Goal: Check status: Check status

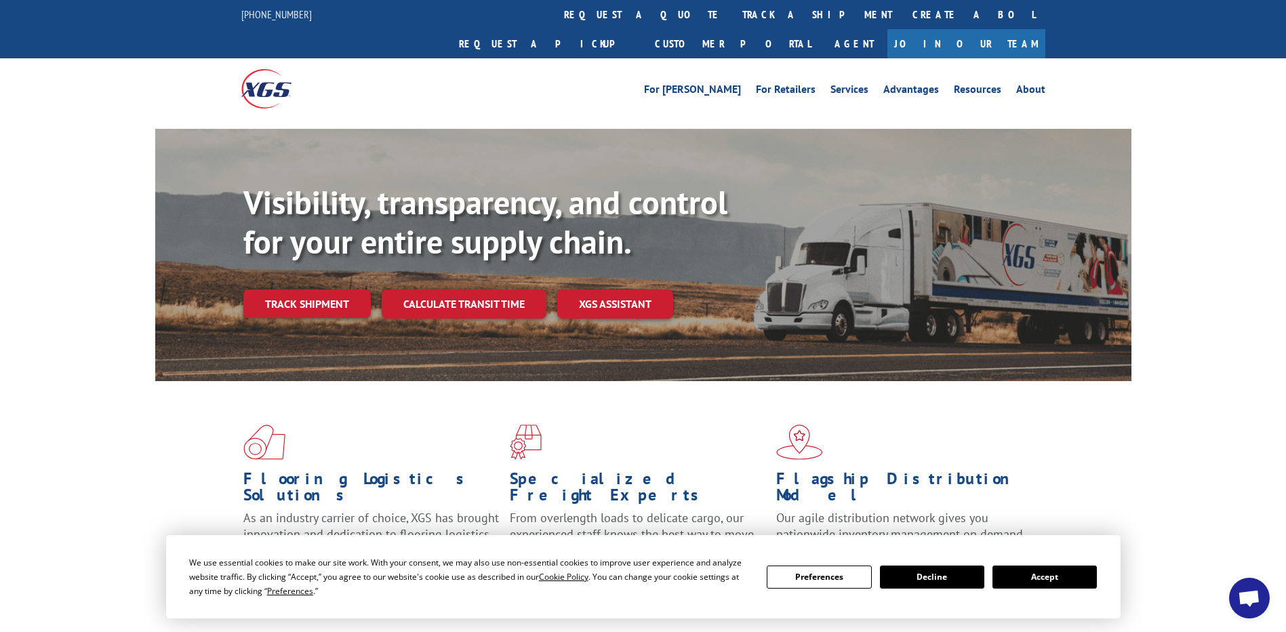
click at [1248, 598] on span "Open chat" at bounding box center [1249, 599] width 22 height 19
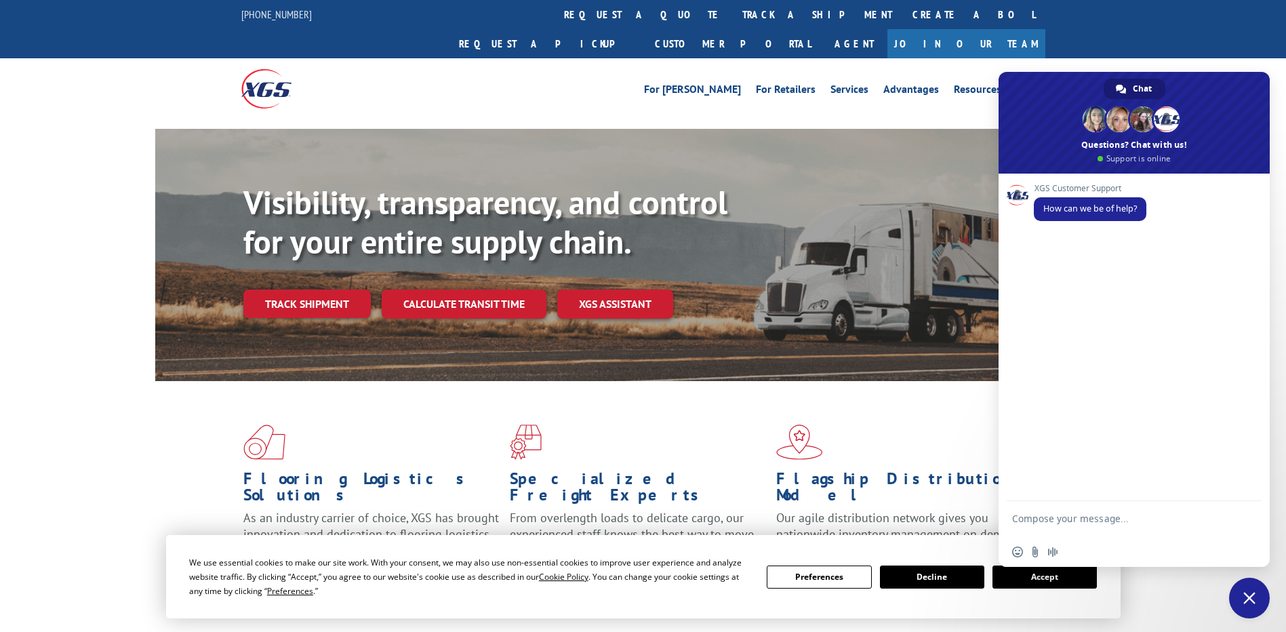
click at [1053, 522] on textarea "Compose your message..." at bounding box center [1119, 524] width 214 height 24
type textarea "hello"
click at [1061, 524] on textarea "Compose your message..." at bounding box center [1119, 520] width 214 height 12
paste textarea "530484583"
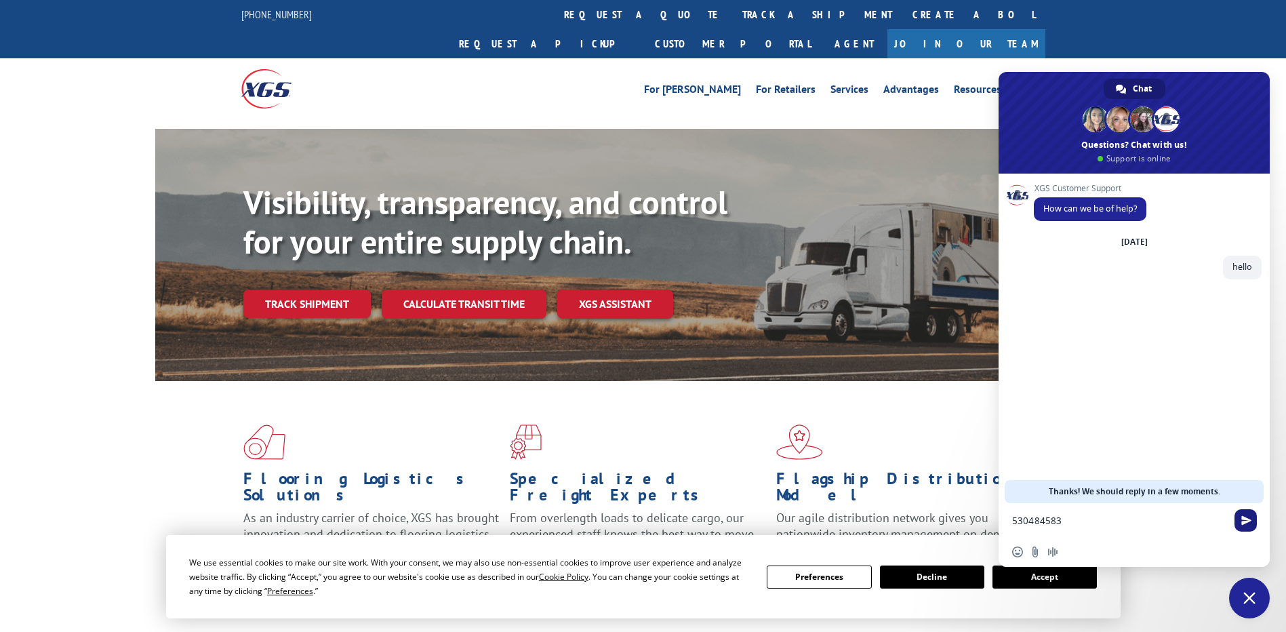
type textarea "530484583"
click at [1247, 523] on span "Send" at bounding box center [1246, 520] width 10 height 10
click at [732, 15] on link "track a shipment" at bounding box center [817, 14] width 170 height 29
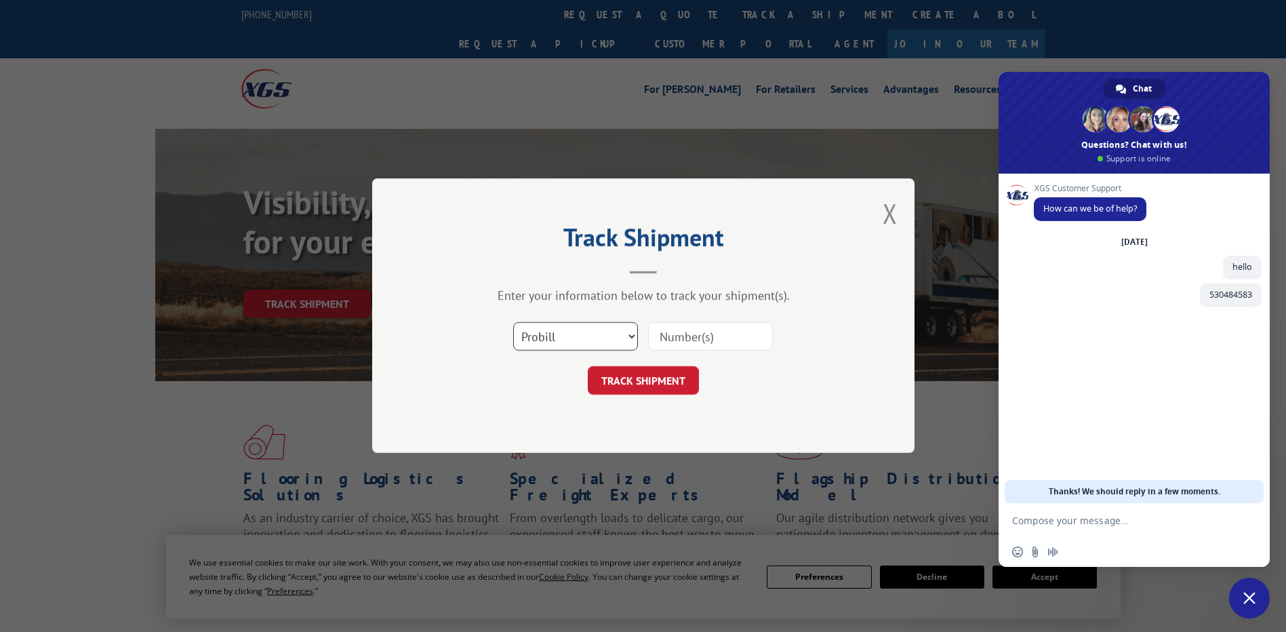
click at [624, 333] on select "Select category... Probill BOL PO" at bounding box center [575, 337] width 125 height 28
click at [513, 323] on select "Select category... Probill BOL PO" at bounding box center [575, 337] width 125 height 28
click at [685, 323] on input at bounding box center [710, 337] width 125 height 28
click at [687, 330] on input at bounding box center [710, 337] width 125 height 28
paste input "530484583"
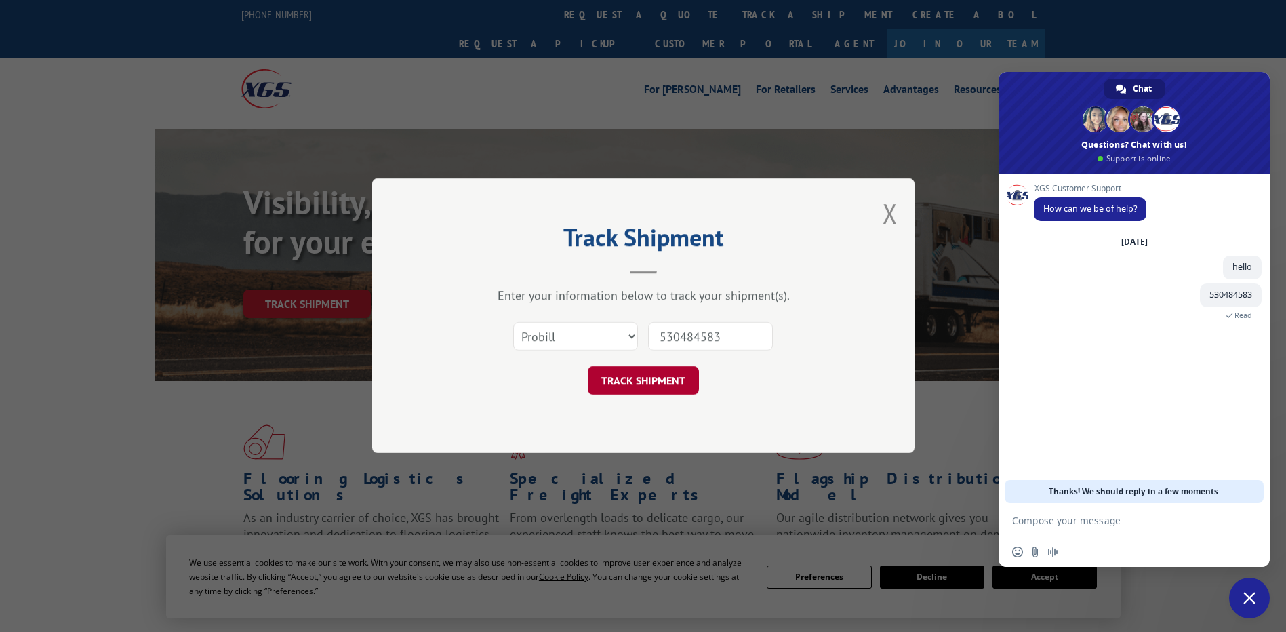
type input "530484583"
click at [652, 384] on button "TRACK SHIPMENT" at bounding box center [643, 381] width 111 height 28
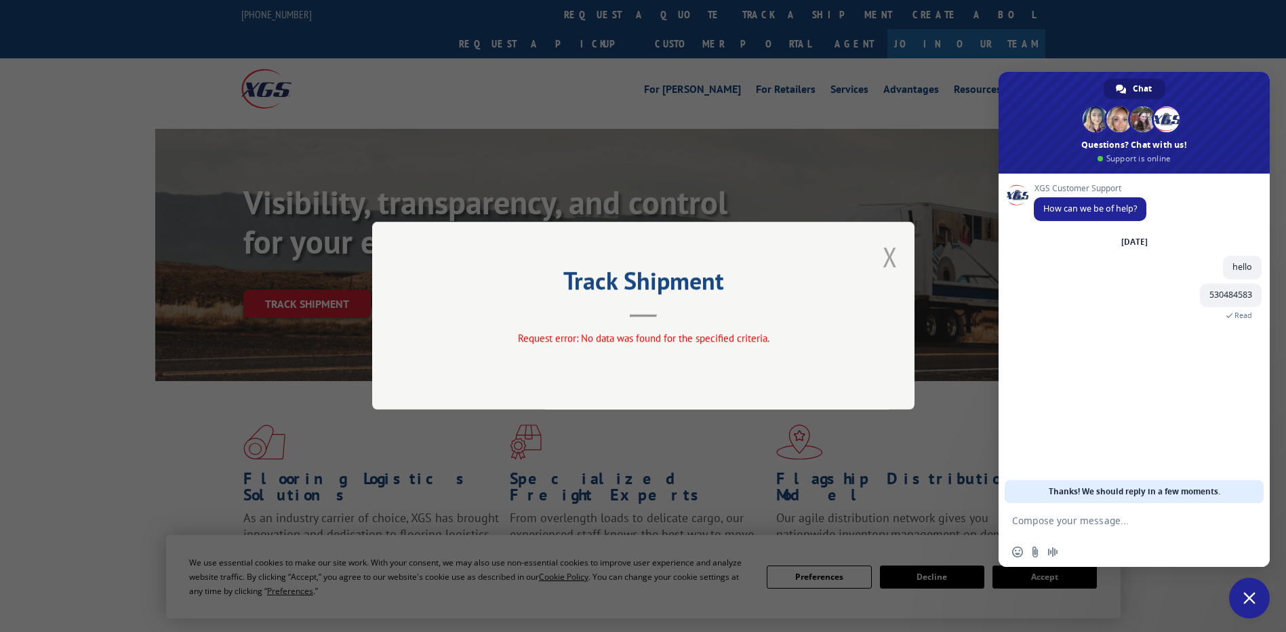
click at [895, 266] on button "Close modal" at bounding box center [889, 257] width 15 height 36
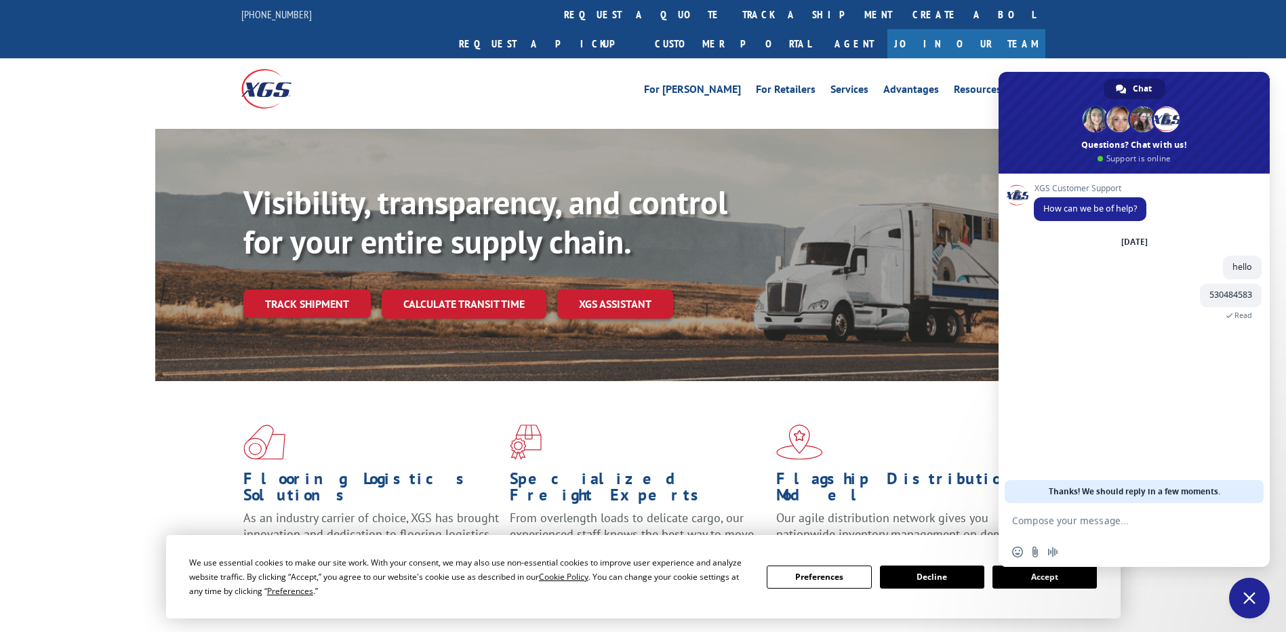
click at [1070, 516] on textarea "Compose your message..." at bounding box center [1119, 520] width 214 height 12
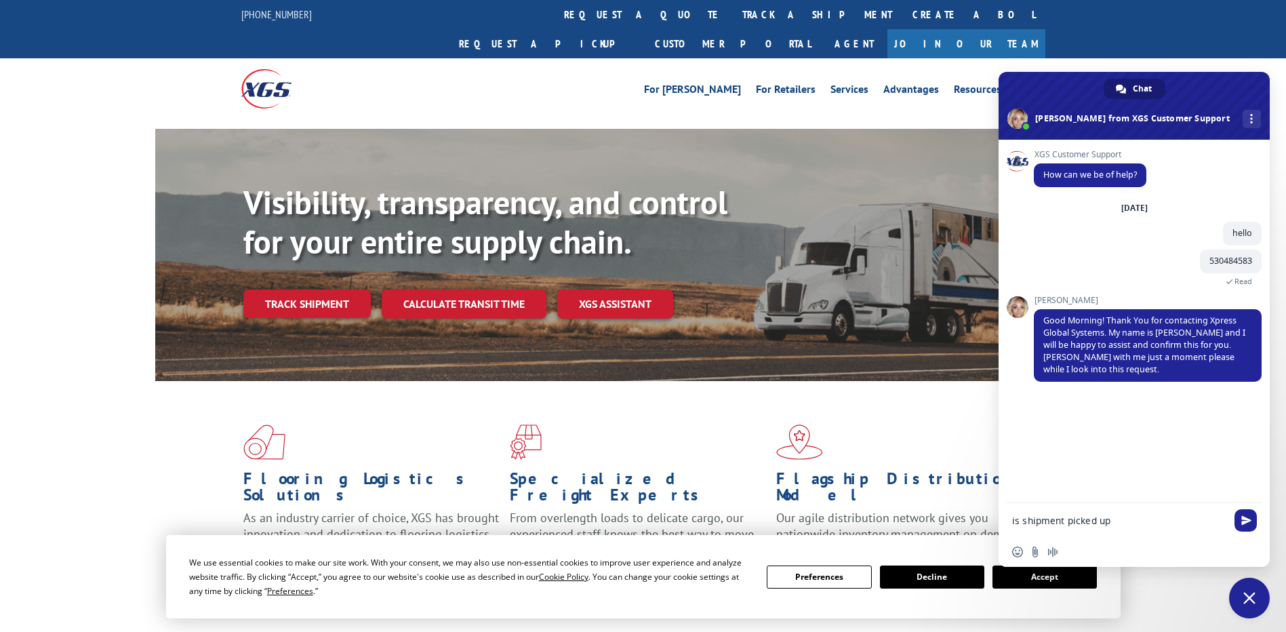
type textarea "is shipment picked up?"
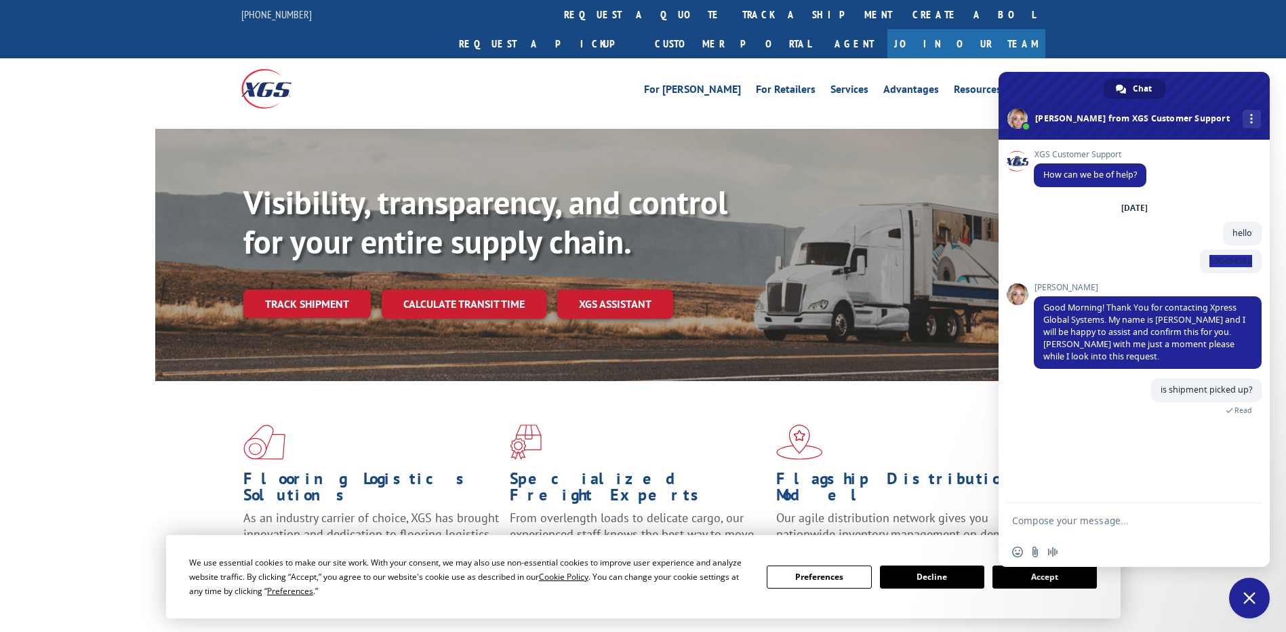
drag, startPoint x: 1252, startPoint y: 259, endPoint x: 1196, endPoint y: 256, distance: 56.3
click at [1196, 256] on div "530484583 A few seconds ago" at bounding box center [1148, 265] width 228 height 33
click at [1047, 524] on textarea "Compose your message..." at bounding box center [1119, 520] width 214 height 12
paste textarea "530484583"
type textarea "530484583"
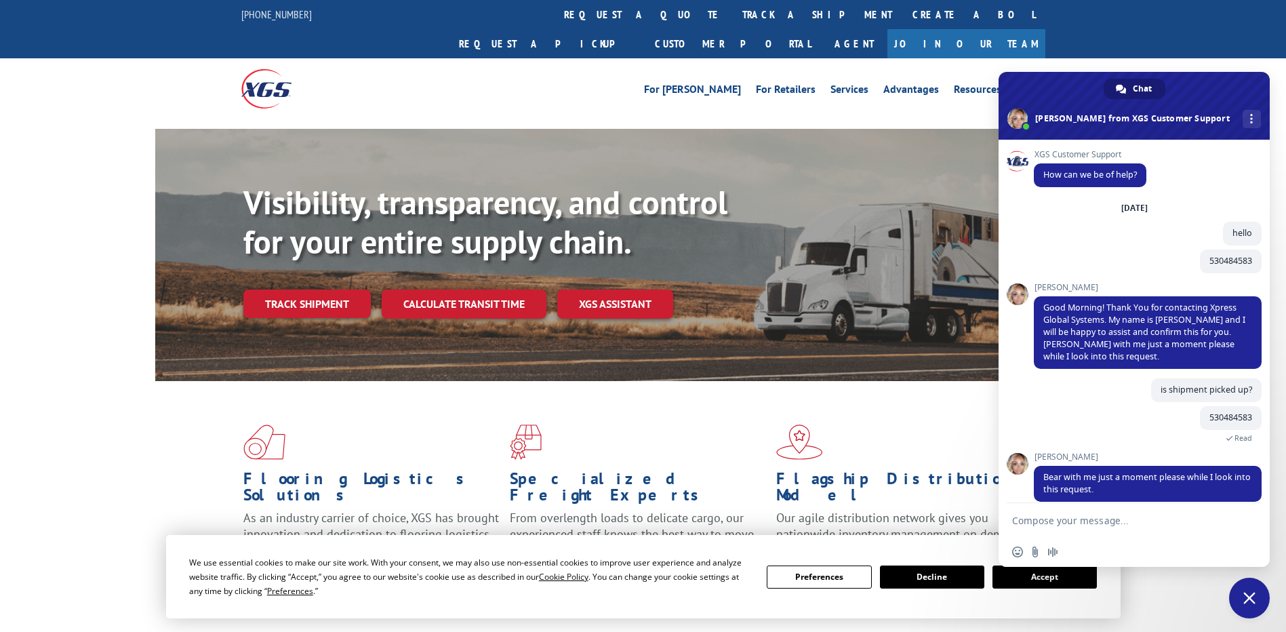
scroll to position [14, 0]
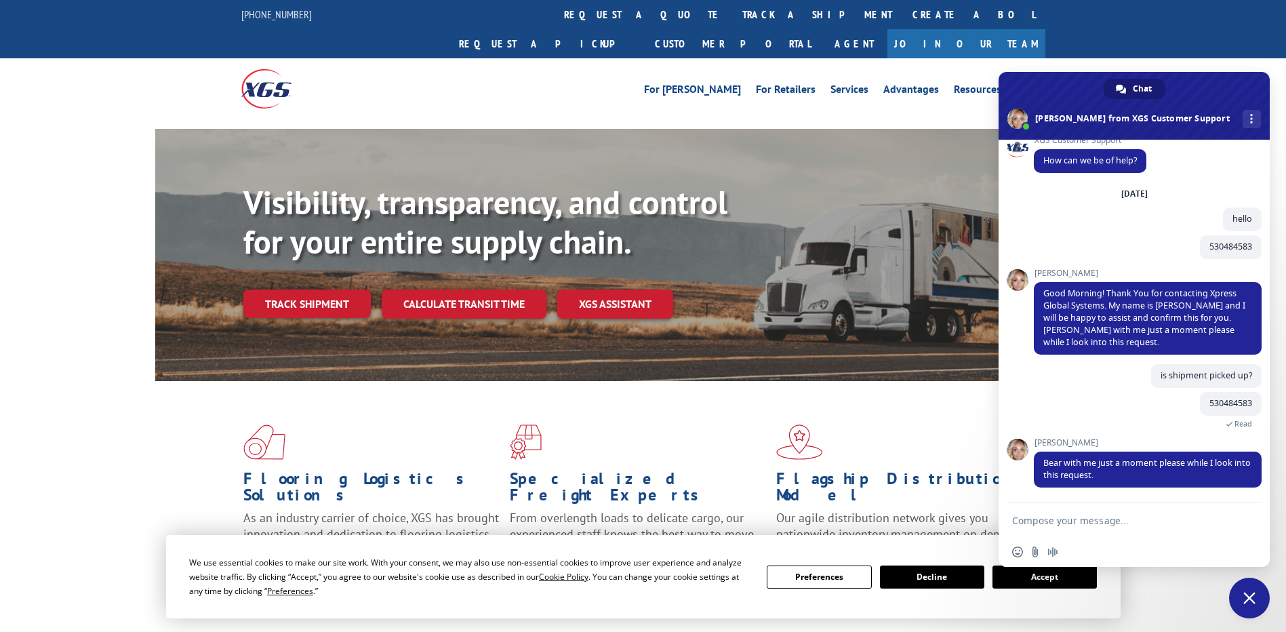
click at [1078, 522] on textarea "Compose your message..." at bounding box center [1119, 520] width 214 height 12
type textarea "ok"
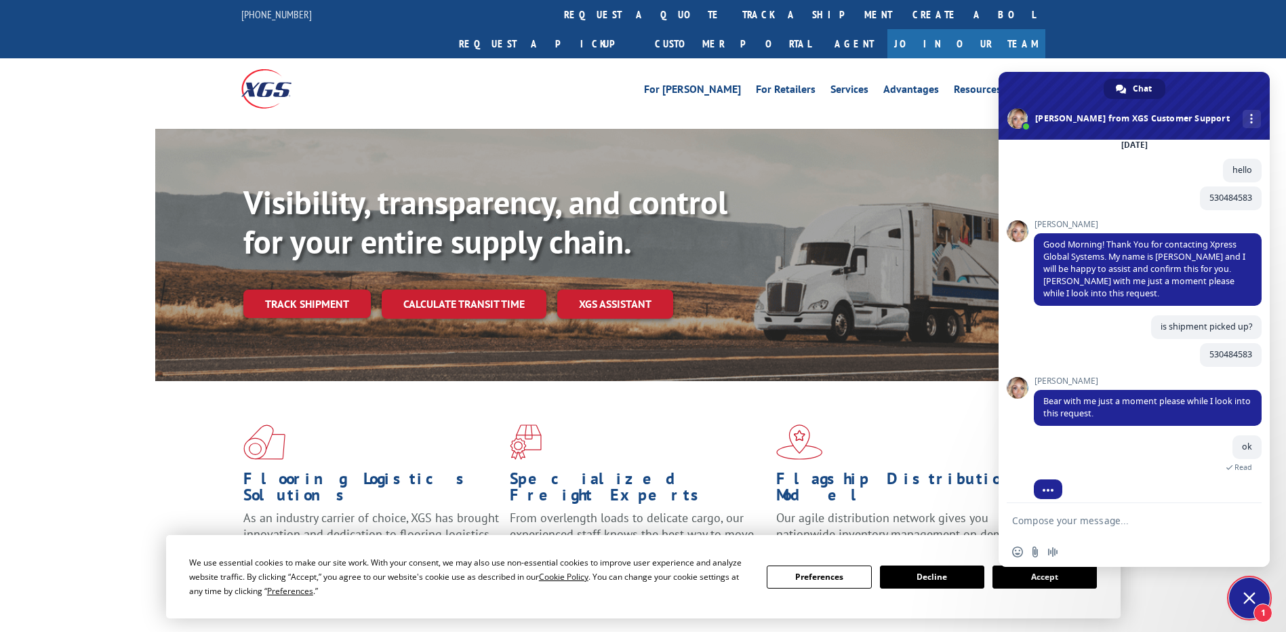
scroll to position [119, 0]
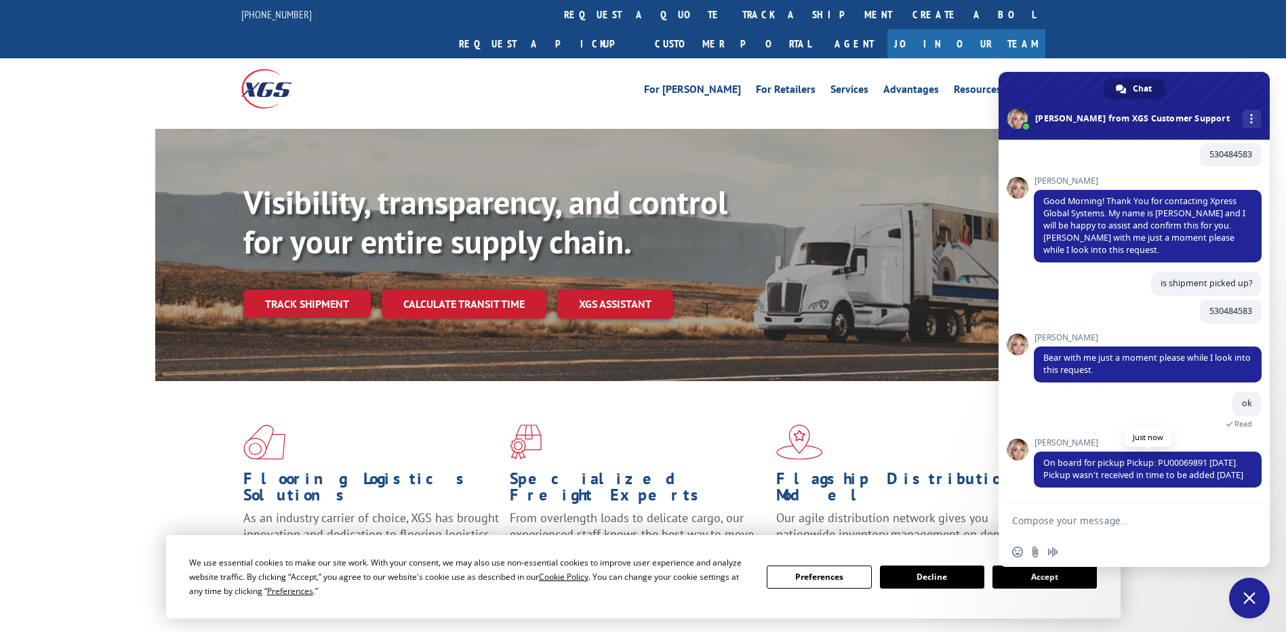
drag, startPoint x: 1086, startPoint y: 479, endPoint x: 1041, endPoint y: 461, distance: 48.1
click at [1041, 461] on span "On board for pickup Pickup: PU00069891 [DATE]. Pickup wasn't received in time t…" at bounding box center [1148, 469] width 228 height 36
copy span "Pickup wasn't received in time to be added [DATE]"
click at [1169, 457] on span "On board for pickup Pickup: PU00069891 [DATE]. Pickup wasn't received in time t…" at bounding box center [1143, 469] width 200 height 24
drag, startPoint x: 1208, startPoint y: 447, endPoint x: 1169, endPoint y: 451, distance: 38.9
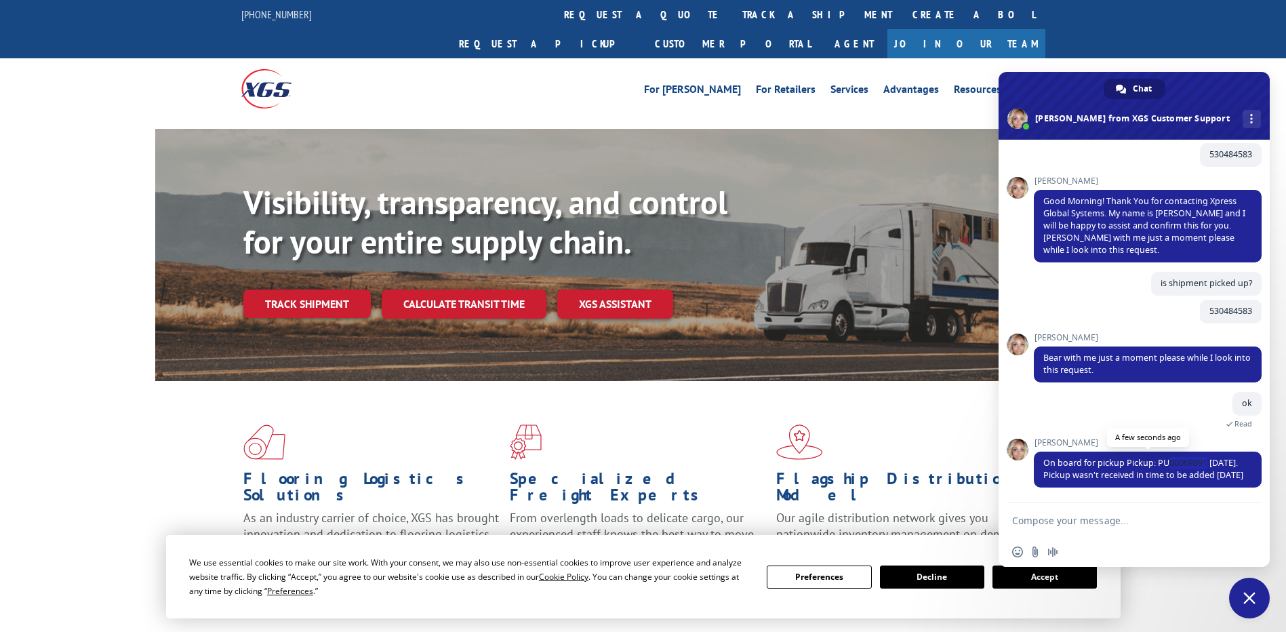
click at [1169, 457] on span "On board for pickup Pickup: PU00069891 [DATE]. Pickup wasn't received in time t…" at bounding box center [1143, 469] width 200 height 24
copy span "00069891"
click at [1135, 407] on div "ok A minute ago Read" at bounding box center [1148, 415] width 228 height 46
drag, startPoint x: 1184, startPoint y: 202, endPoint x: 1156, endPoint y: 201, distance: 27.8
click at [1156, 201] on span "Good Morning! Thank You for contacting Xpress Global Systems. My name is [PERSO…" at bounding box center [1144, 225] width 202 height 60
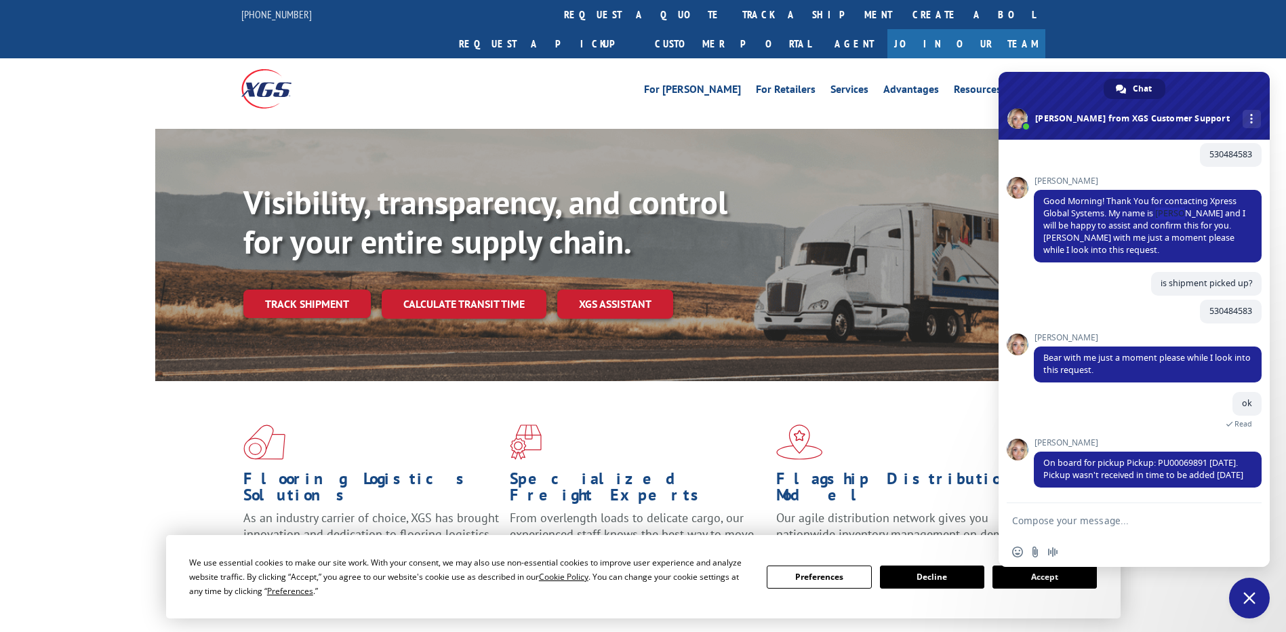
copy span "[PERSON_NAME]"
